Goal: Information Seeking & Learning: Find specific fact

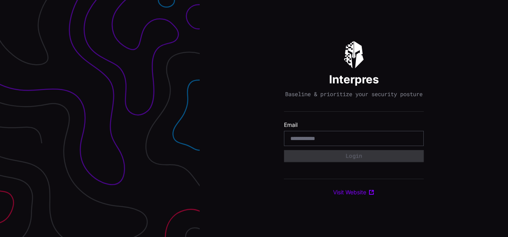
click at [321, 141] on input "email" at bounding box center [353, 138] width 127 height 7
click at [264, 144] on div "Interpres Baseline & prioritize your security posture Email Login Visit Website" at bounding box center [354, 118] width 308 height 237
click at [293, 139] on input "email" at bounding box center [353, 138] width 127 height 7
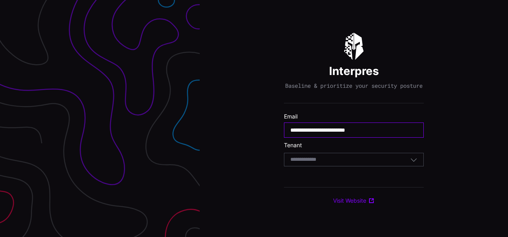
type input "**********"
click at [412, 162] on icon "button" at bounding box center [414, 159] width 6 height 3
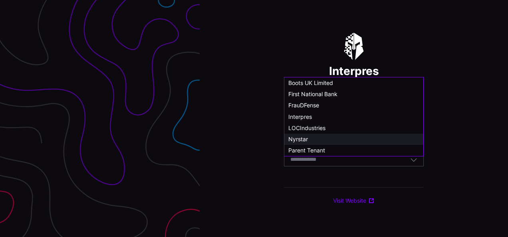
click at [325, 141] on div "Nyrstar" at bounding box center [353, 139] width 131 height 7
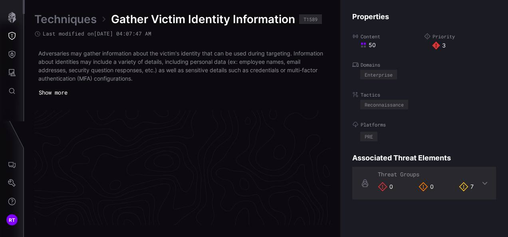
scroll to position [1742, 453]
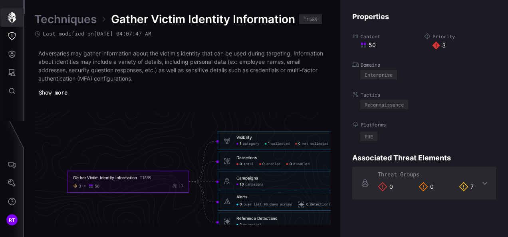
click at [9, 17] on icon "button" at bounding box center [12, 17] width 8 height 11
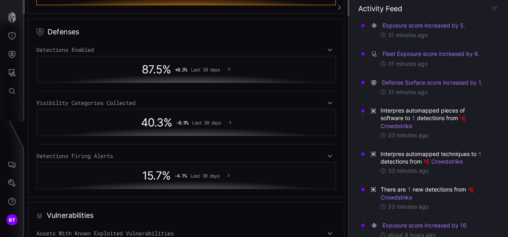
scroll to position [439, 0]
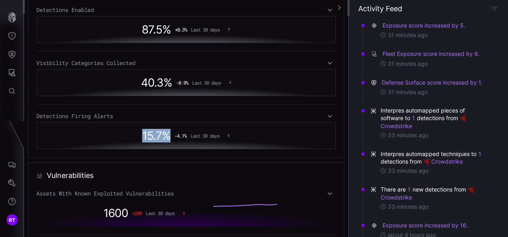
drag, startPoint x: 137, startPoint y: 137, endPoint x: 167, endPoint y: 137, distance: 29.5
click at [167, 137] on div "15.7 % -4.1 % Last 30 days" at bounding box center [186, 136] width 291 height 18
drag, startPoint x: 167, startPoint y: 137, endPoint x: 143, endPoint y: 114, distance: 33.6
click at [143, 114] on div "Detections Firing Alerts" at bounding box center [185, 116] width 299 height 7
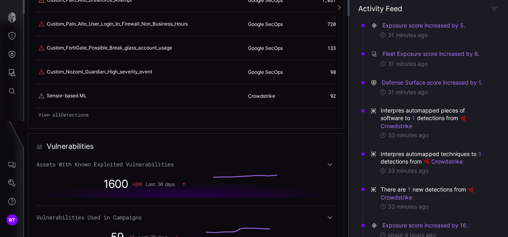
scroll to position [457, 0]
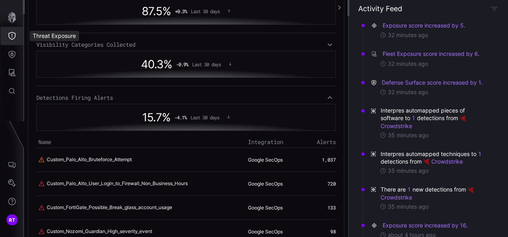
click at [9, 36] on icon "Threat Exposure" at bounding box center [11, 36] width 7 height 8
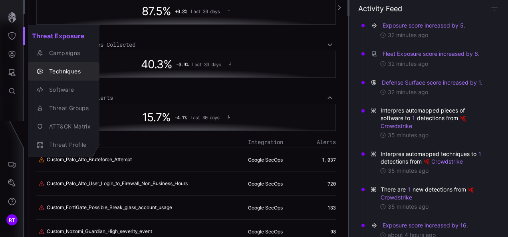
click at [60, 69] on div "Techniques" at bounding box center [68, 72] width 46 height 10
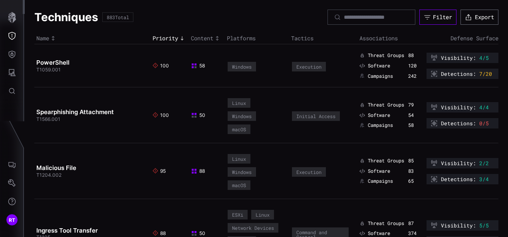
click at [433, 19] on div "Filter" at bounding box center [442, 17] width 19 height 7
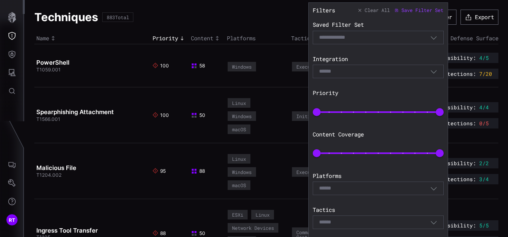
click at [430, 70] on icon "button" at bounding box center [433, 71] width 7 height 7
click at [415, 53] on div "Filters Clear All Save Filter Set Saved Filter Set Select Filter Integration Se…" at bounding box center [378, 130] width 131 height 246
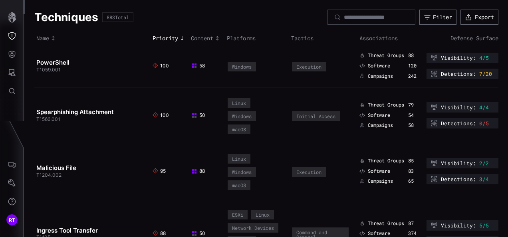
click at [245, 12] on div "Techniques 883 Total Filter Export" at bounding box center [266, 17] width 464 height 15
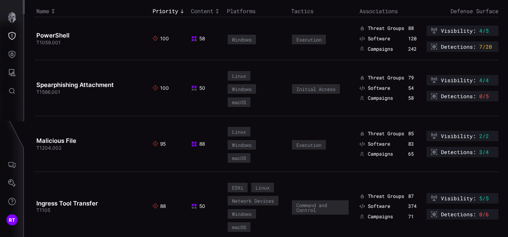
scroll to position [40, 0]
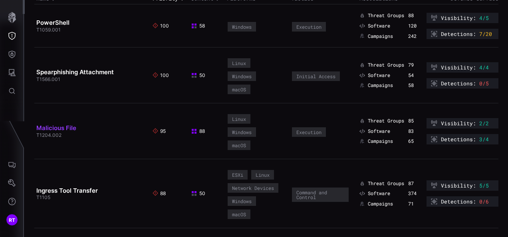
click at [69, 126] on link "Malicious File" at bounding box center [56, 128] width 40 height 8
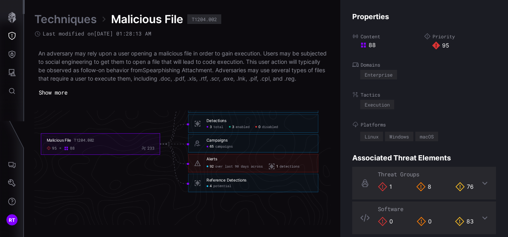
scroll to position [1786, 453]
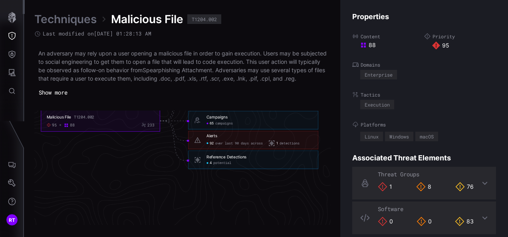
click at [212, 160] on div "Reference Detections" at bounding box center [226, 156] width 40 height 5
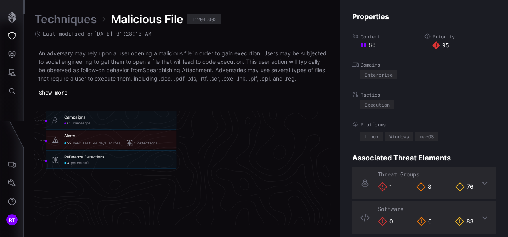
scroll to position [1786, 559]
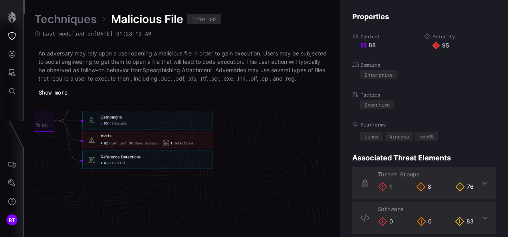
click at [91, 163] on icon at bounding box center [91, 159] width 7 height 7
click at [109, 166] on span "potential" at bounding box center [116, 163] width 18 height 4
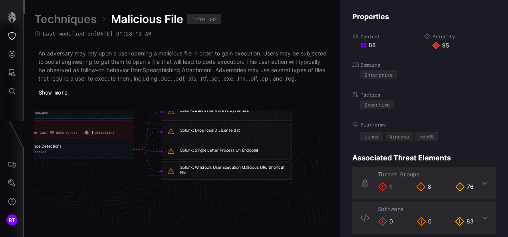
click at [250, 175] on div "Splunk: Windows User Execution Malicious URL Shortcut File" at bounding box center [233, 170] width 106 height 10
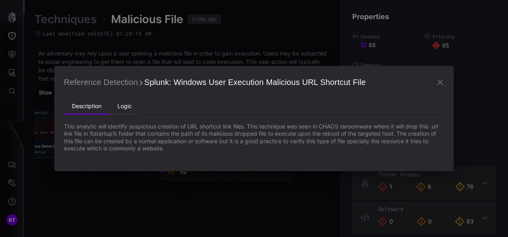
click at [124, 108] on li "Logic" at bounding box center [124, 107] width 30 height 16
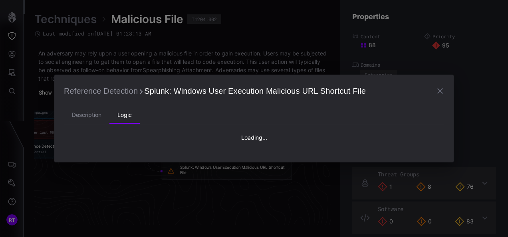
type textarea "**********"
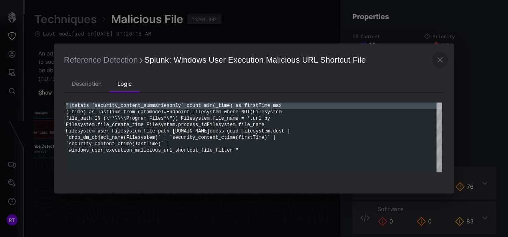
click at [439, 56] on icon "button" at bounding box center [440, 60] width 10 height 10
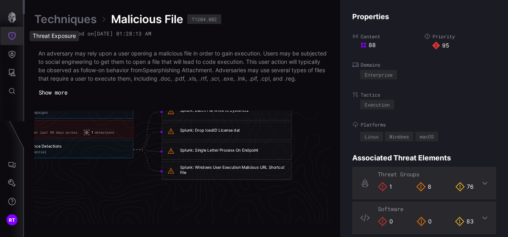
click at [13, 42] on button "Threat Exposure" at bounding box center [11, 36] width 23 height 18
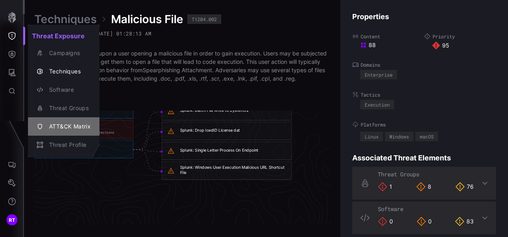
click at [63, 131] on div "ATT&CK Matrix" at bounding box center [68, 127] width 46 height 10
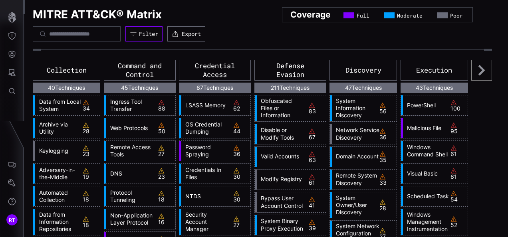
click at [156, 38] on button "Filter" at bounding box center [143, 33] width 37 height 15
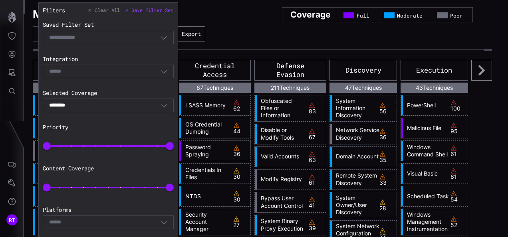
click at [160, 102] on icon "button" at bounding box center [163, 105] width 7 height 7
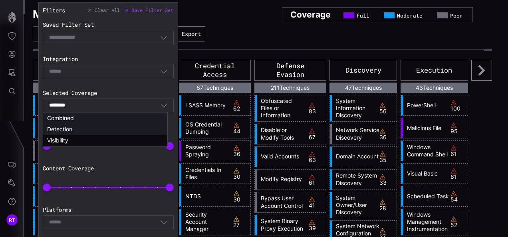
click at [55, 131] on span "Detection" at bounding box center [59, 129] width 25 height 7
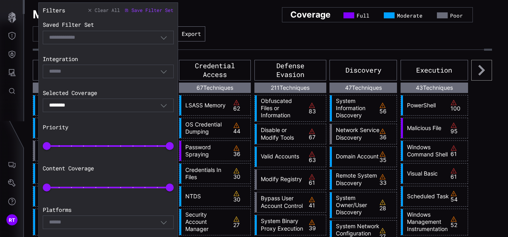
type input "*********"
click at [160, 73] on icon "button" at bounding box center [163, 71] width 7 height 7
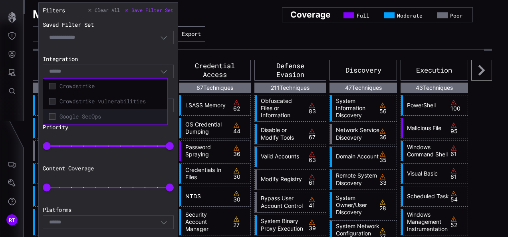
click at [55, 117] on div "Google SecOps" at bounding box center [105, 116] width 116 height 11
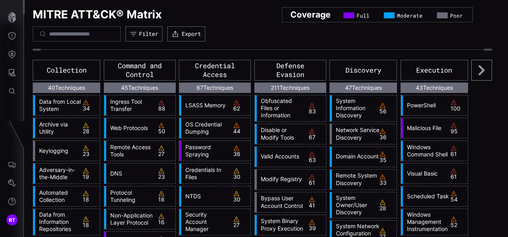
click at [264, 32] on div "MITRE ATT&CK® Matrix Coverage Full Moderate Poor Filter Export" at bounding box center [262, 24] width 459 height 34
click at [158, 35] on div "Filter" at bounding box center [148, 33] width 19 height 7
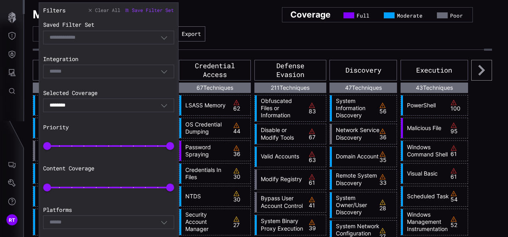
click at [152, 101] on div "******** Combined" at bounding box center [108, 106] width 131 height 14
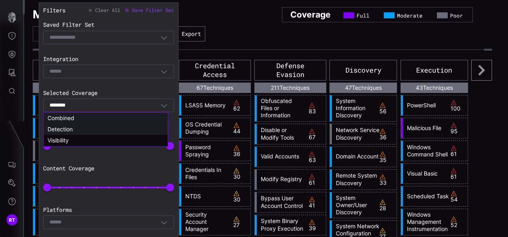
click at [75, 130] on div "Detection" at bounding box center [106, 129] width 116 height 7
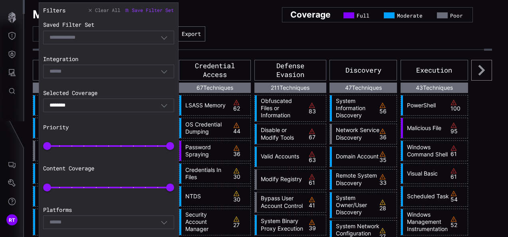
type input "*********"
click at [83, 68] on div "Select" at bounding box center [104, 71] width 111 height 7
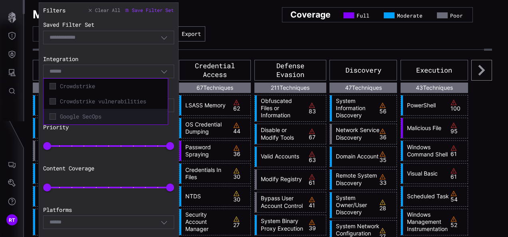
click at [88, 117] on span "Google SecOps" at bounding box center [111, 116] width 102 height 7
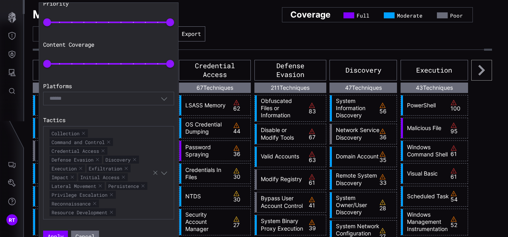
scroll to position [143, 0]
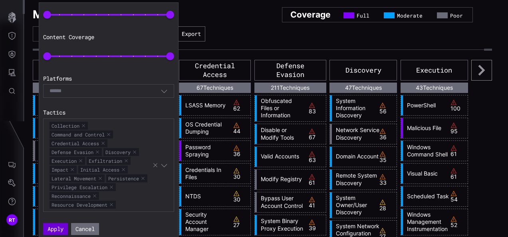
click at [51, 224] on button "Apply" at bounding box center [55, 229] width 25 height 12
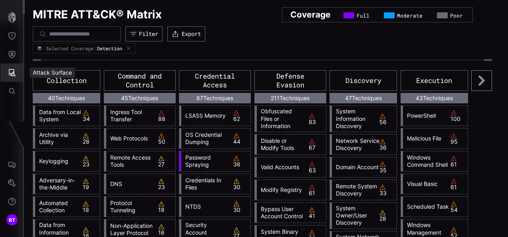
click at [17, 71] on button "Attack Surface" at bounding box center [11, 72] width 23 height 18
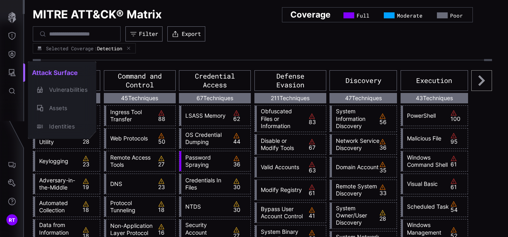
click at [184, 51] on div at bounding box center [254, 118] width 508 height 237
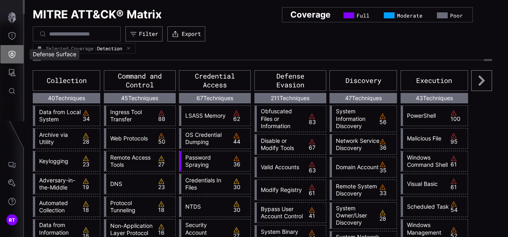
click at [11, 53] on icon "Defense Surface" at bounding box center [12, 55] width 7 height 8
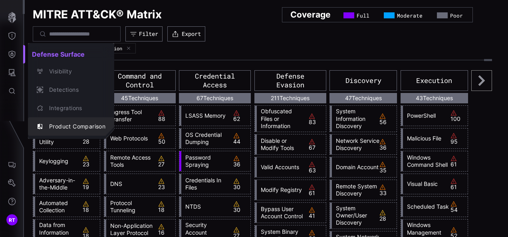
click at [69, 123] on div "Product Comparison" at bounding box center [75, 127] width 60 height 10
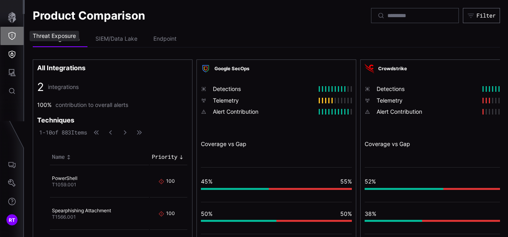
click at [11, 31] on button "Threat Exposure" at bounding box center [11, 36] width 23 height 18
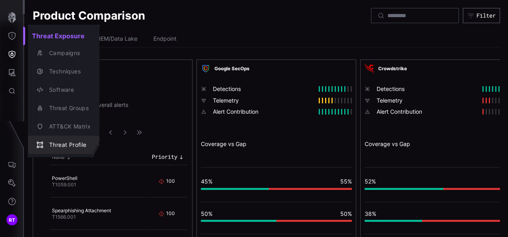
click at [62, 145] on div "Threat Profile" at bounding box center [68, 145] width 46 height 10
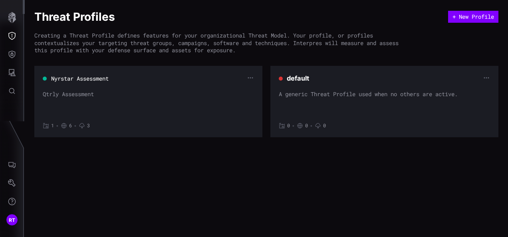
click at [174, 90] on div "Nyrstar Assessment Qtrly Assessment 1 • 6 • 3" at bounding box center [148, 101] width 211 height 55
click at [73, 79] on button "Nyrstar Assessment" at bounding box center [80, 79] width 54 height 8
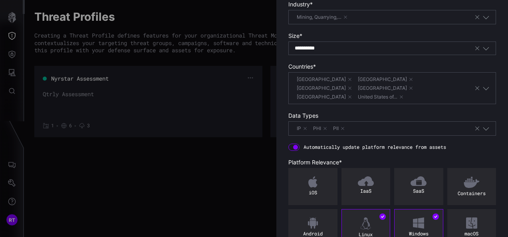
scroll to position [159, 0]
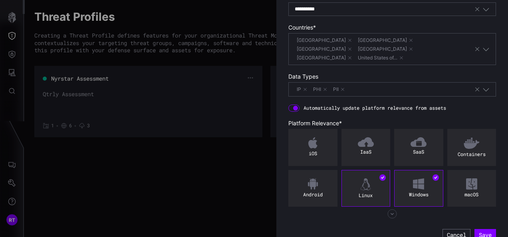
click at [387, 209] on icon "button" at bounding box center [392, 214] width 10 height 10
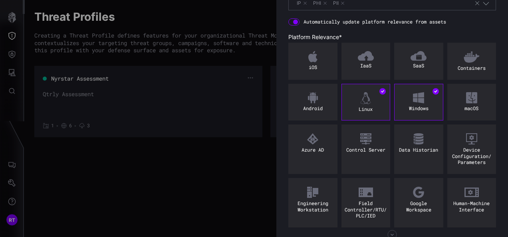
scroll to position [265, 0]
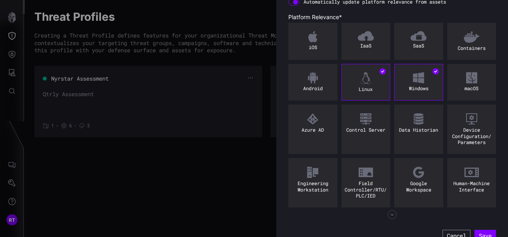
click at [442, 230] on button "Cancel" at bounding box center [456, 236] width 28 height 12
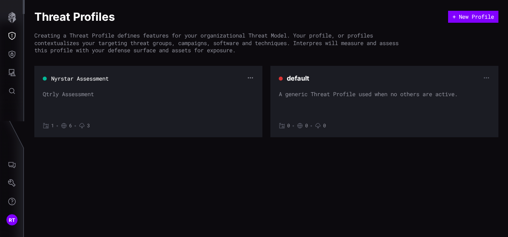
click at [251, 76] on icon "button" at bounding box center [250, 78] width 6 height 6
click at [164, 100] on div "Qtrly Assessment" at bounding box center [148, 103] width 211 height 24
click at [61, 92] on div "Qtrly Assessment" at bounding box center [148, 103] width 211 height 24
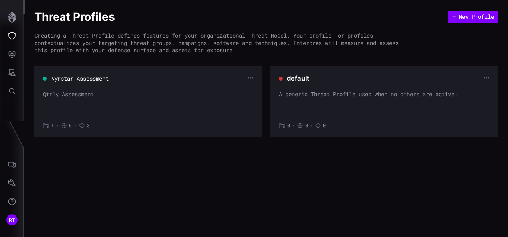
drag, startPoint x: 61, startPoint y: 92, endPoint x: 113, endPoint y: 116, distance: 57.5
click at [113, 116] on div "Nyrstar Assessment Qtrly Assessment 1 • 6 • 3" at bounding box center [148, 101] width 211 height 55
click at [106, 201] on div "Threat Profiles + New Profile Creating a Threat Profile defines features for yo…" at bounding box center [266, 118] width 483 height 237
click at [17, 92] on button "Global Search" at bounding box center [11, 91] width 23 height 18
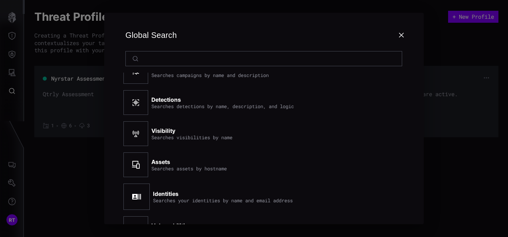
scroll to position [0, 0]
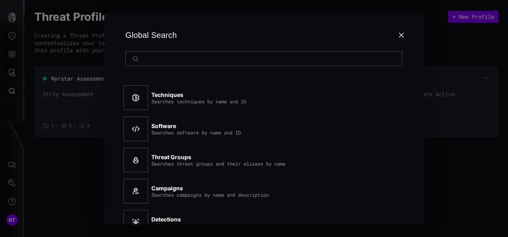
click at [201, 57] on input at bounding box center [264, 58] width 245 height 7
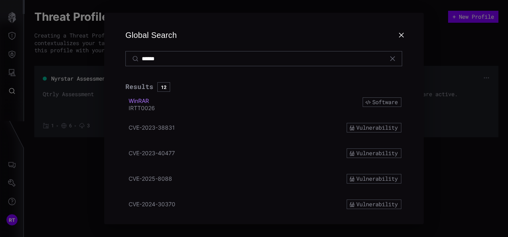
type input "******"
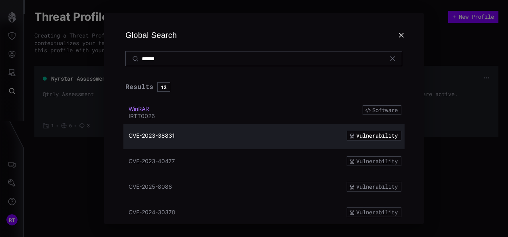
click at [160, 131] on div "CVE-2023-38831" at bounding box center [230, 136] width 202 height 10
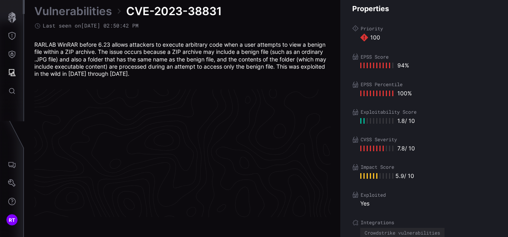
scroll to position [1736, 453]
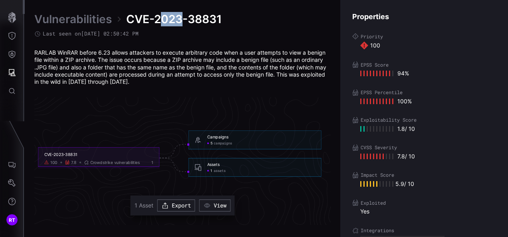
drag, startPoint x: 180, startPoint y: 21, endPoint x: 158, endPoint y: 21, distance: 22.0
click at [158, 21] on span "CVE-2023-38831" at bounding box center [173, 19] width 95 height 14
click at [243, 12] on div "Vulnerabilities CVE-2023-38831" at bounding box center [182, 19] width 296 height 14
click at [99, 20] on link "Vulnerabilities" at bounding box center [72, 19] width 77 height 14
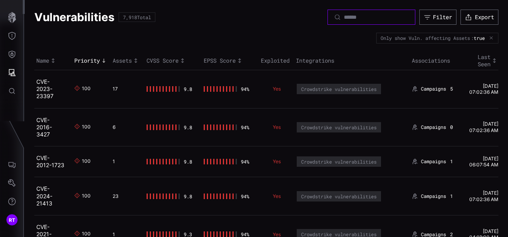
click at [375, 16] on input at bounding box center [372, 17] width 56 height 7
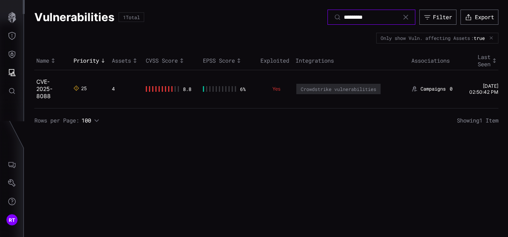
type input "*********"
click at [41, 85] on h2 "CVE-2025-8088" at bounding box center [49, 89] width 27 height 22
click at [42, 85] on link "CVE-2025-8088" at bounding box center [44, 88] width 16 height 21
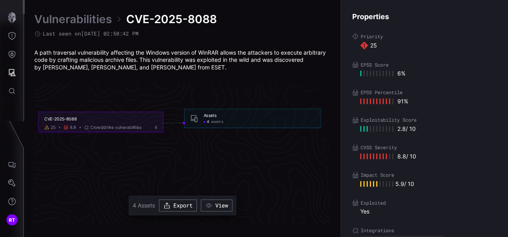
scroll to position [1768, 453]
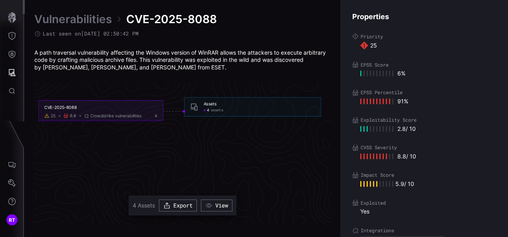
click at [208, 110] on span "4" at bounding box center [208, 110] width 2 height 5
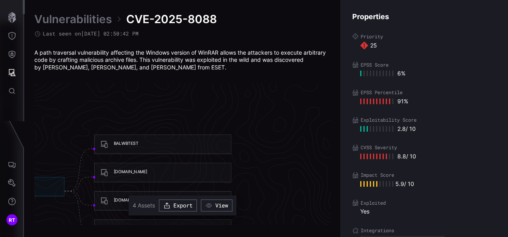
scroll to position [1728, 627]
